Goal: Task Accomplishment & Management: Manage account settings

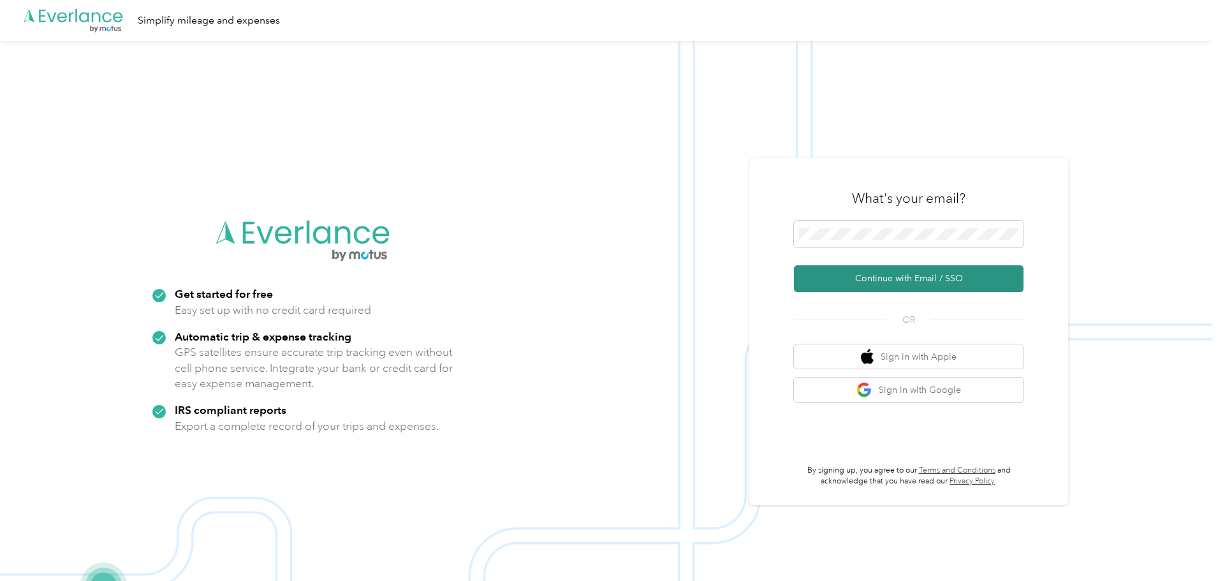
click at [883, 279] on button "Continue with Email / SSO" at bounding box center [909, 278] width 230 height 27
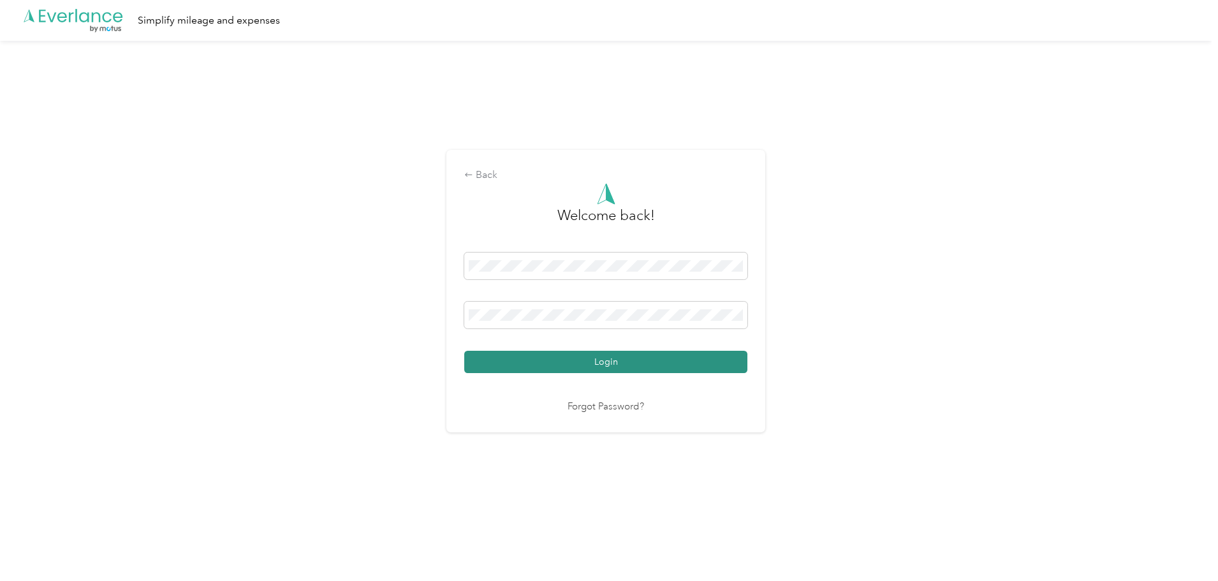
click at [622, 364] on button "Login" at bounding box center [605, 362] width 283 height 22
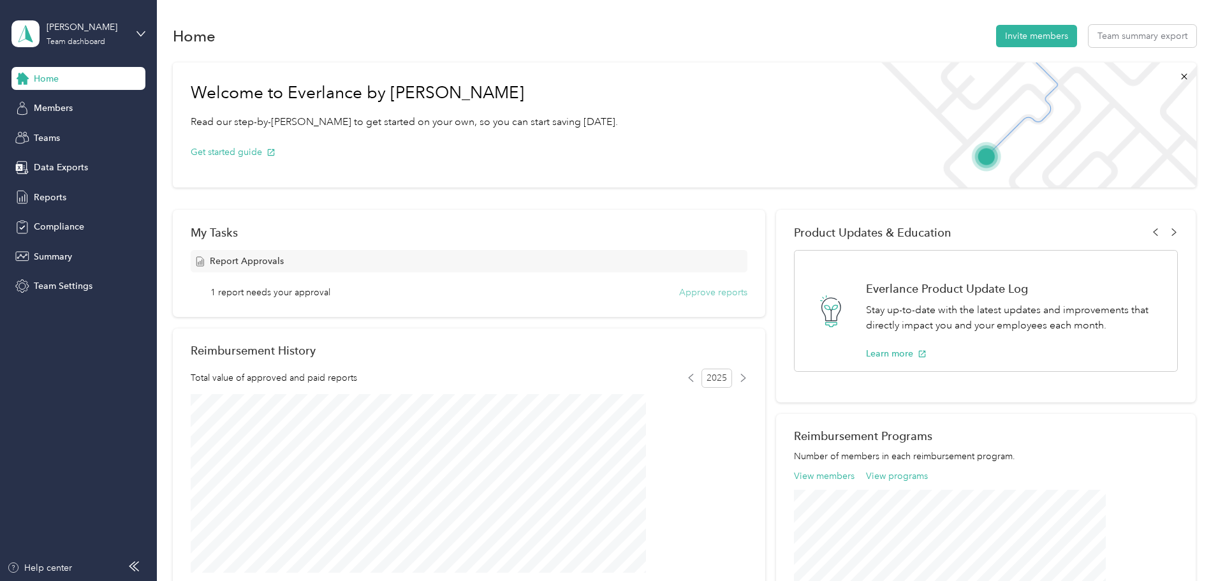
click at [699, 295] on button "Approve reports" at bounding box center [713, 292] width 68 height 13
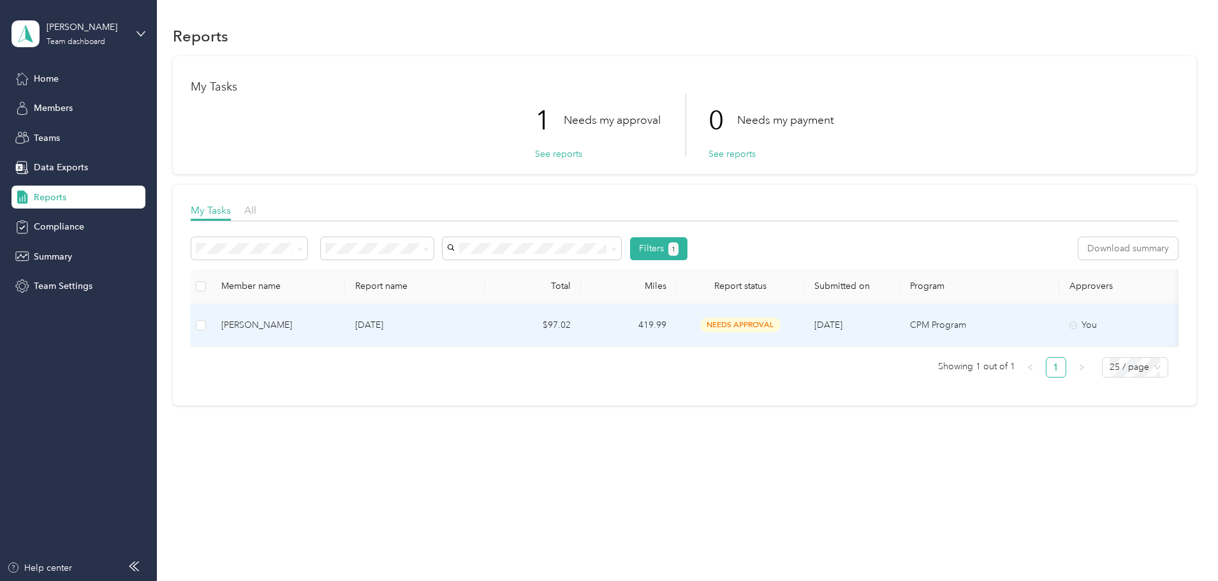
click at [471, 328] on p "[DATE]" at bounding box center [415, 325] width 120 height 14
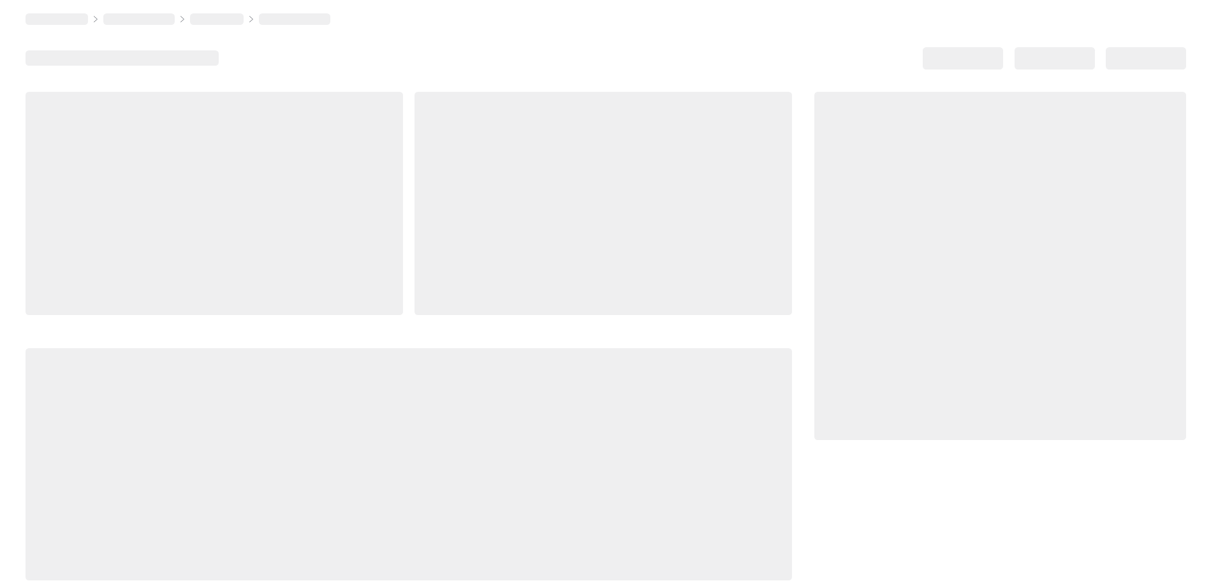
click at [471, 328] on div at bounding box center [409, 336] width 767 height 489
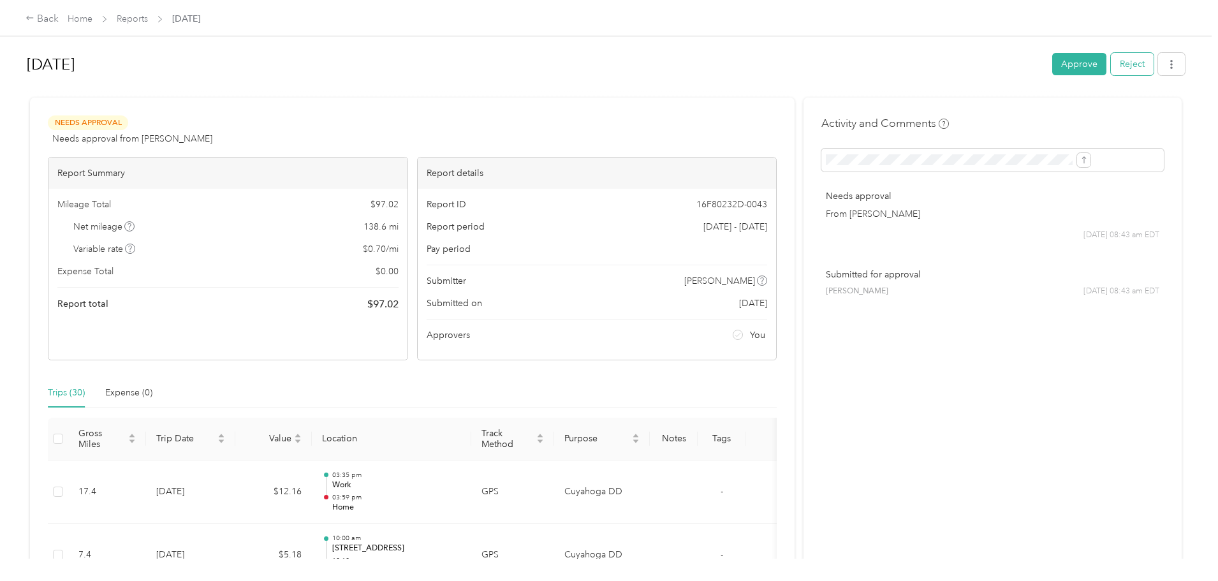
click at [1111, 66] on button "Reject" at bounding box center [1132, 64] width 43 height 22
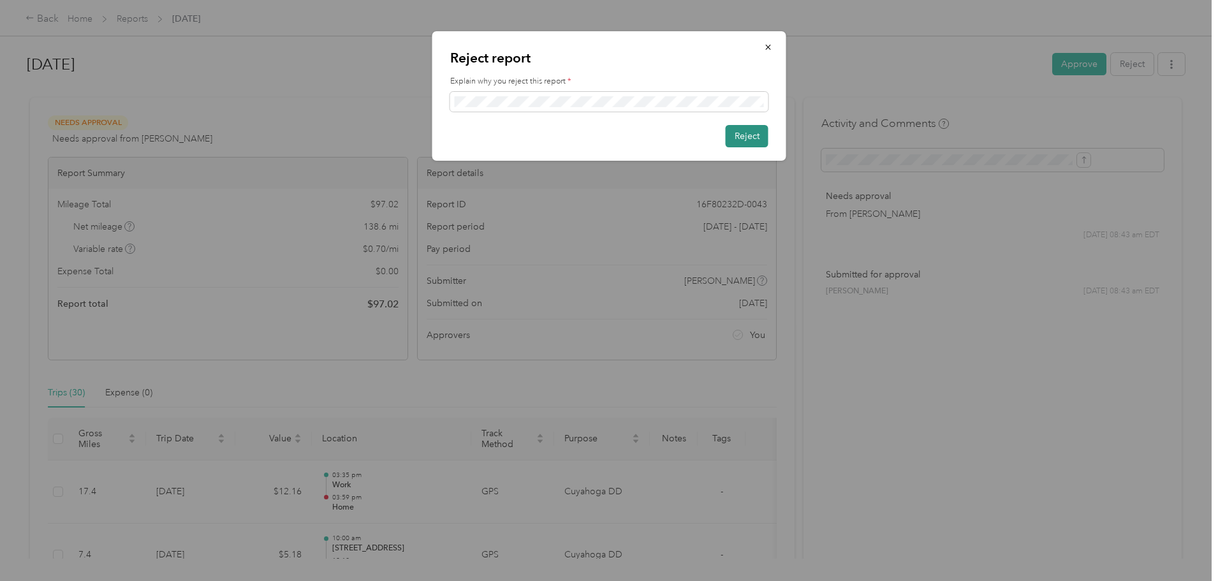
click at [756, 138] on button "Reject" at bounding box center [747, 136] width 43 height 22
